Goal: Find specific page/section

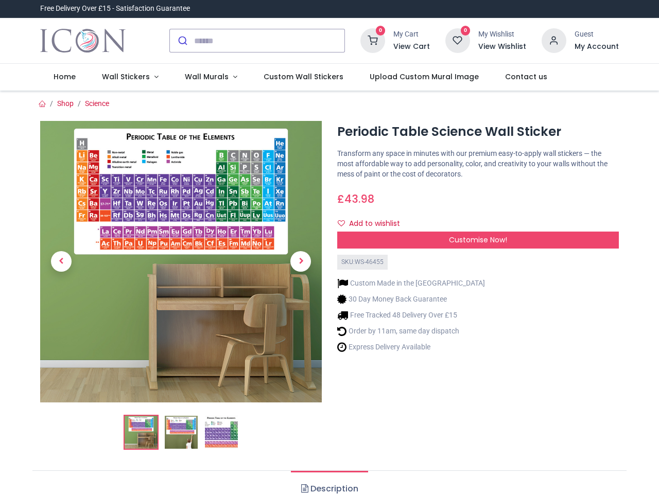
click at [330, 247] on div "Customise Now!" at bounding box center [478, 244] width 297 height 8
click at [258, 41] on input "search" at bounding box center [269, 40] width 150 height 23
click at [270, 41] on input "search" at bounding box center [269, 40] width 150 height 23
click at [413, 47] on h6 "View Cart" at bounding box center [411, 47] width 37 height 10
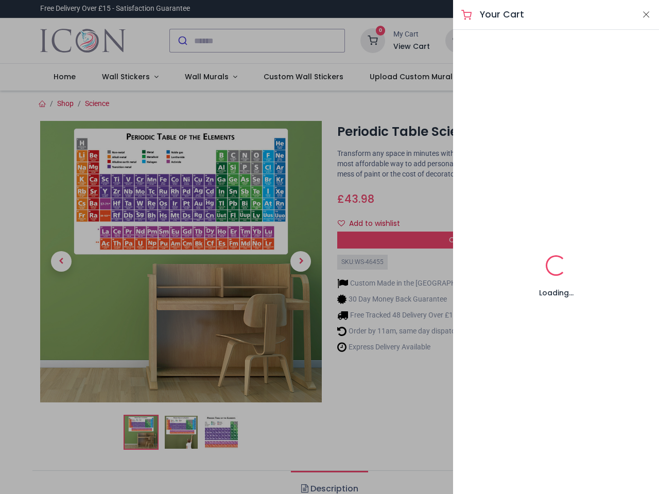
click at [555, 40] on div at bounding box center [329, 247] width 659 height 494
click at [596, 47] on h6 "My Account" at bounding box center [597, 47] width 44 height 10
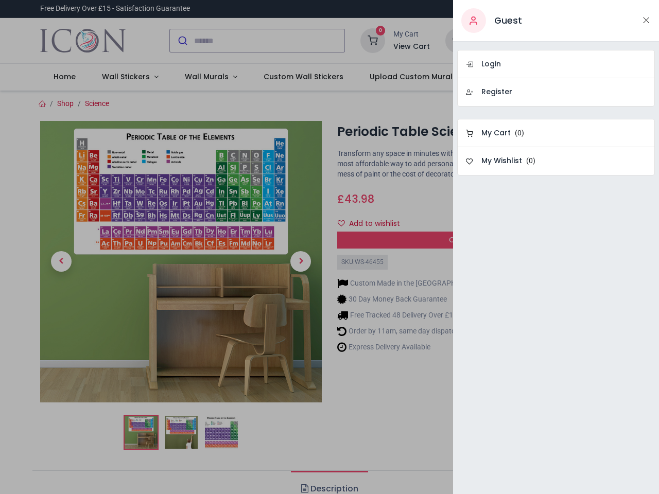
click at [128, 77] on div at bounding box center [329, 247] width 659 height 494
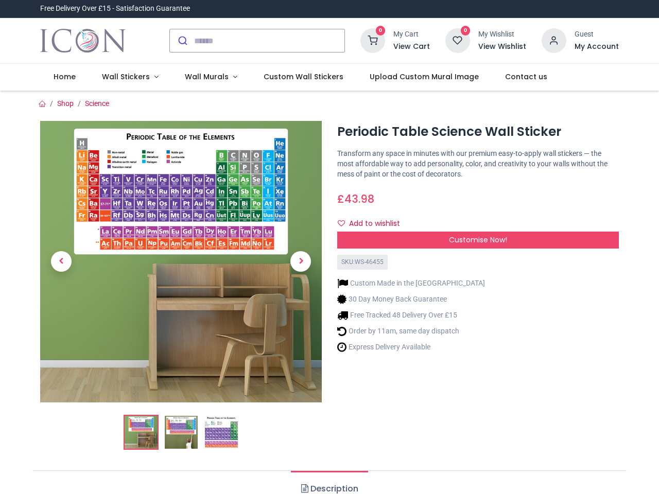
click at [206, 77] on span "Wall Murals" at bounding box center [207, 77] width 44 height 10
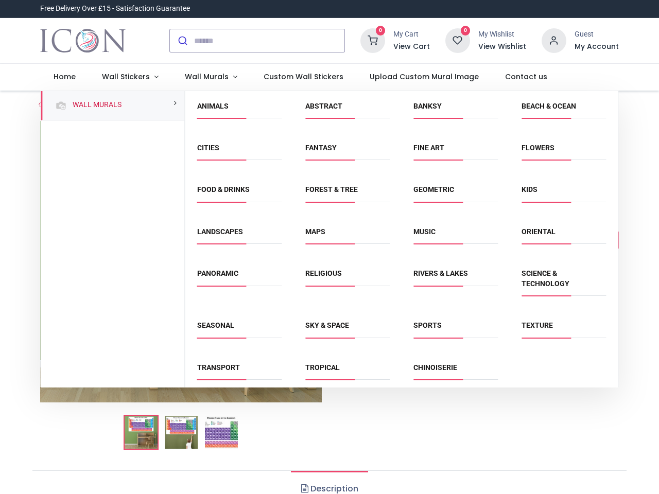
click at [328, 292] on div "Religious" at bounding box center [347, 284] width 108 height 52
